Goal: Task Accomplishment & Management: Use online tool/utility

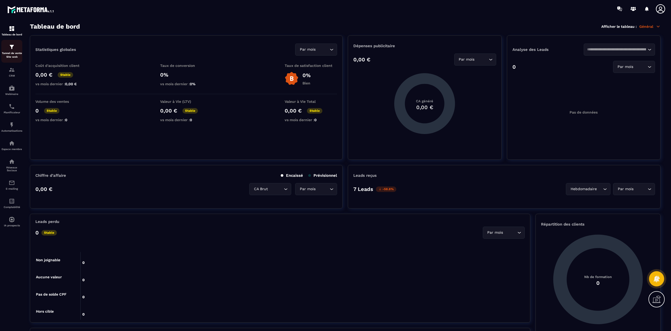
click at [11, 51] on p "Tunnel de vente Site web" at bounding box center [11, 54] width 21 height 7
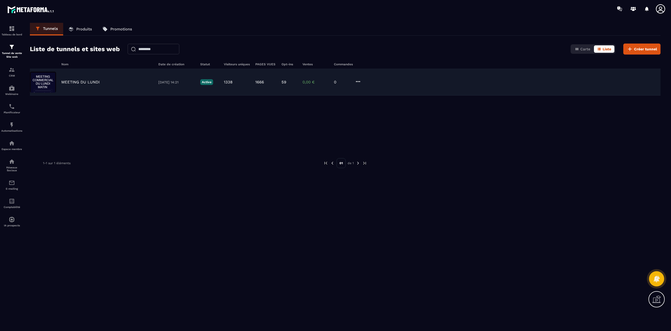
click at [81, 81] on p "MEETING DU LUNDI" at bounding box center [80, 82] width 38 height 5
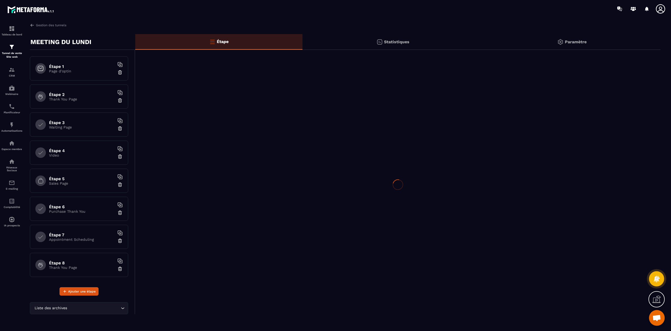
scroll to position [4063, 0]
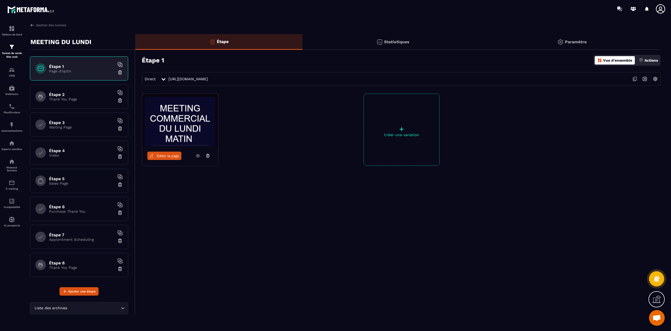
click at [76, 63] on div "Étape 1 Page d'optin" at bounding box center [79, 68] width 98 height 24
click at [166, 156] on span "Éditer la page" at bounding box center [168, 156] width 23 height 4
